Goal: Task Accomplishment & Management: Complete application form

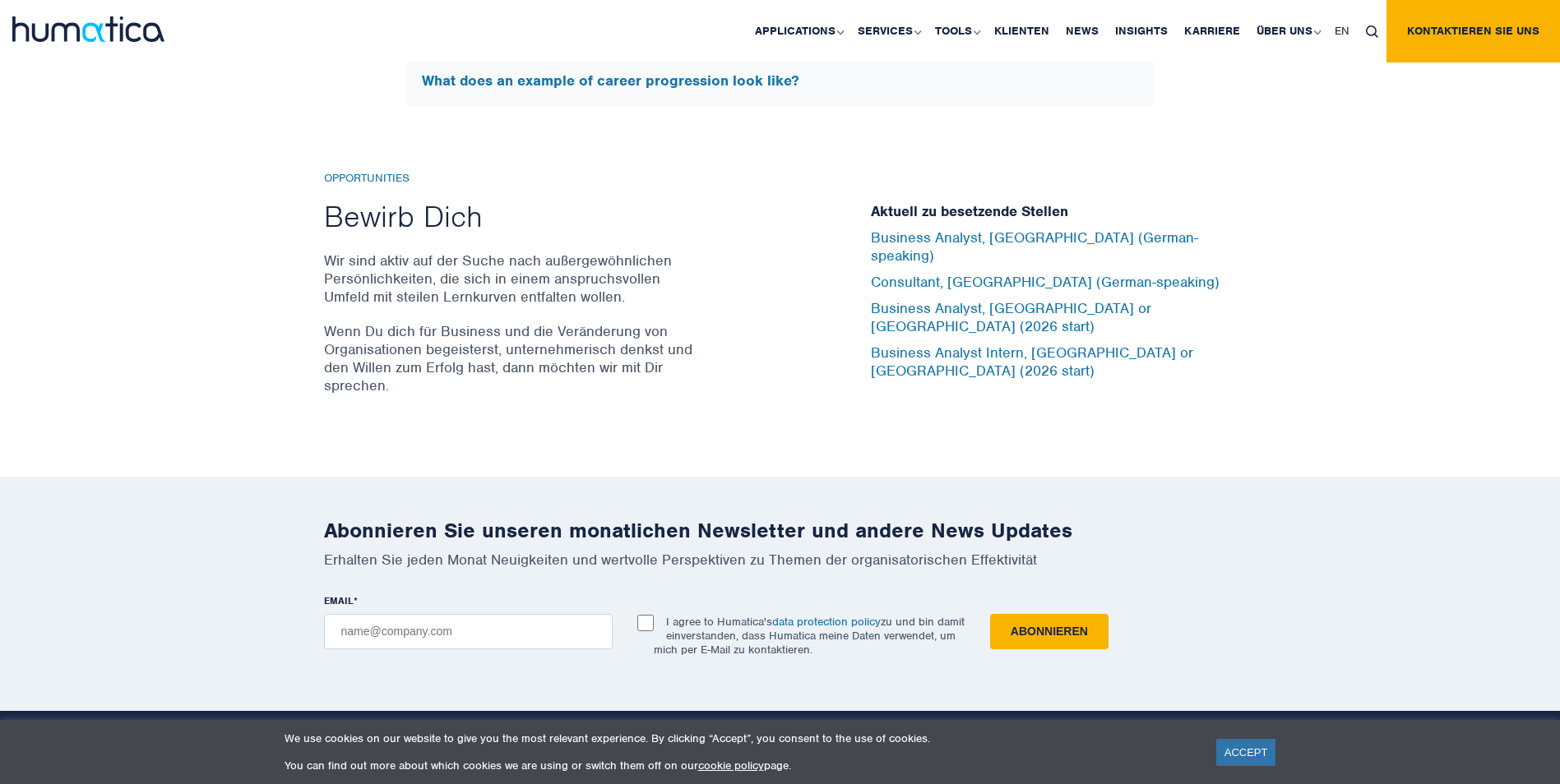
scroll to position [5423, 0]
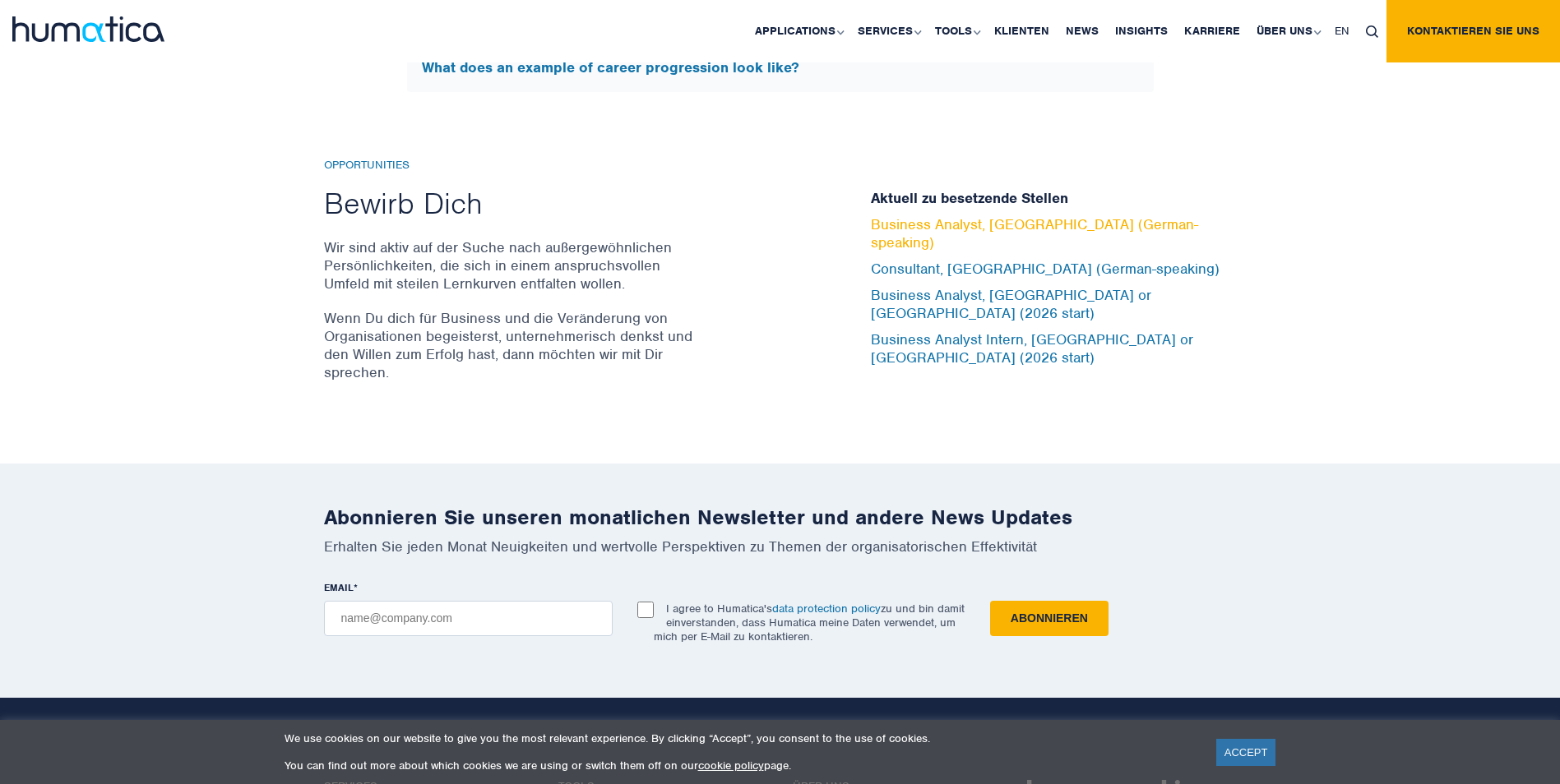
click at [947, 246] on link "Business Analyst, [GEOGRAPHIC_DATA] (German-speaking)" at bounding box center [1034, 233] width 327 height 36
click at [947, 248] on link "Business Analyst, [GEOGRAPHIC_DATA] (German-speaking)" at bounding box center [1034, 233] width 327 height 36
